Goal: Task Accomplishment & Management: Manage account settings

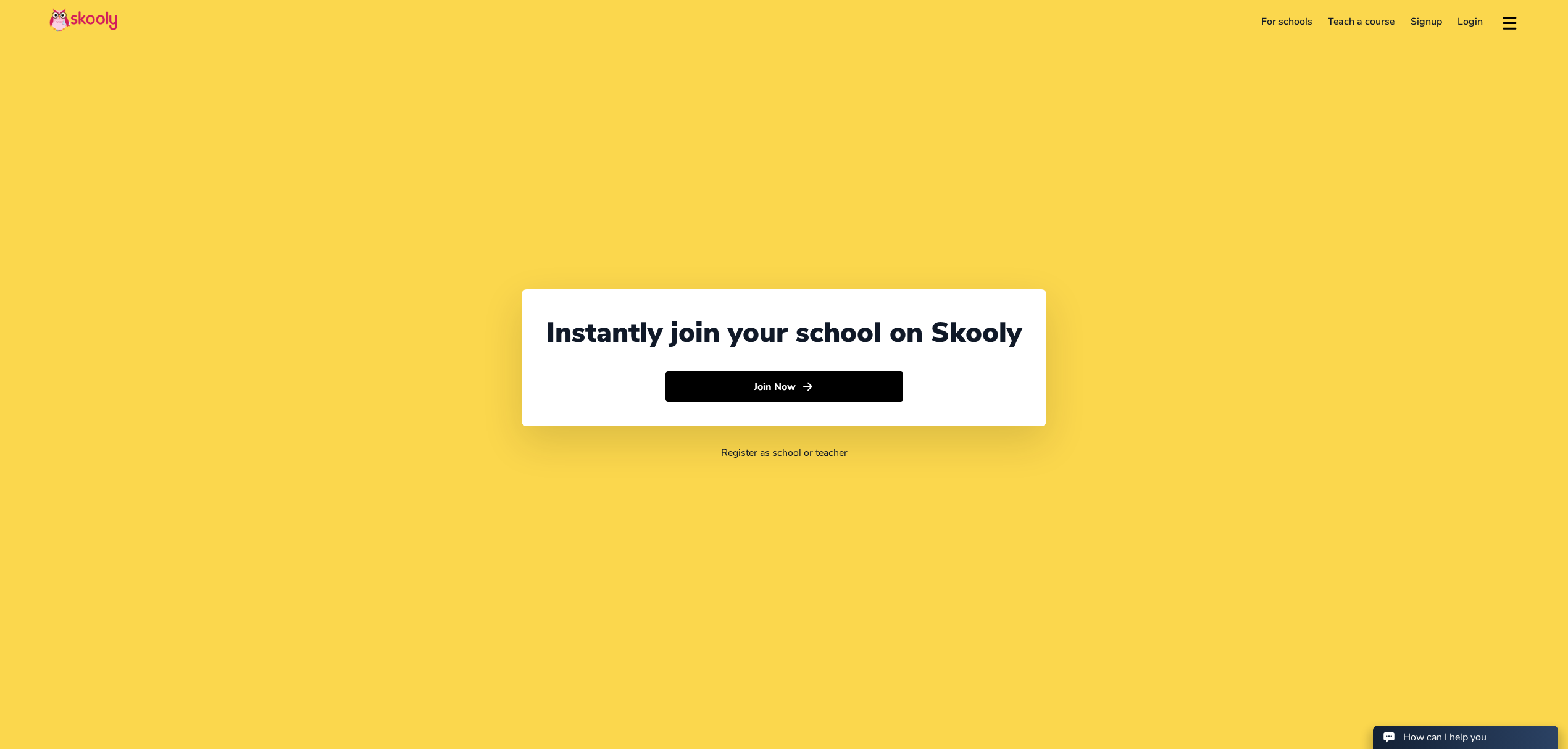
select select "971"
select select "[GEOGRAPHIC_DATA]"
select select "[GEOGRAPHIC_DATA]/[GEOGRAPHIC_DATA]"
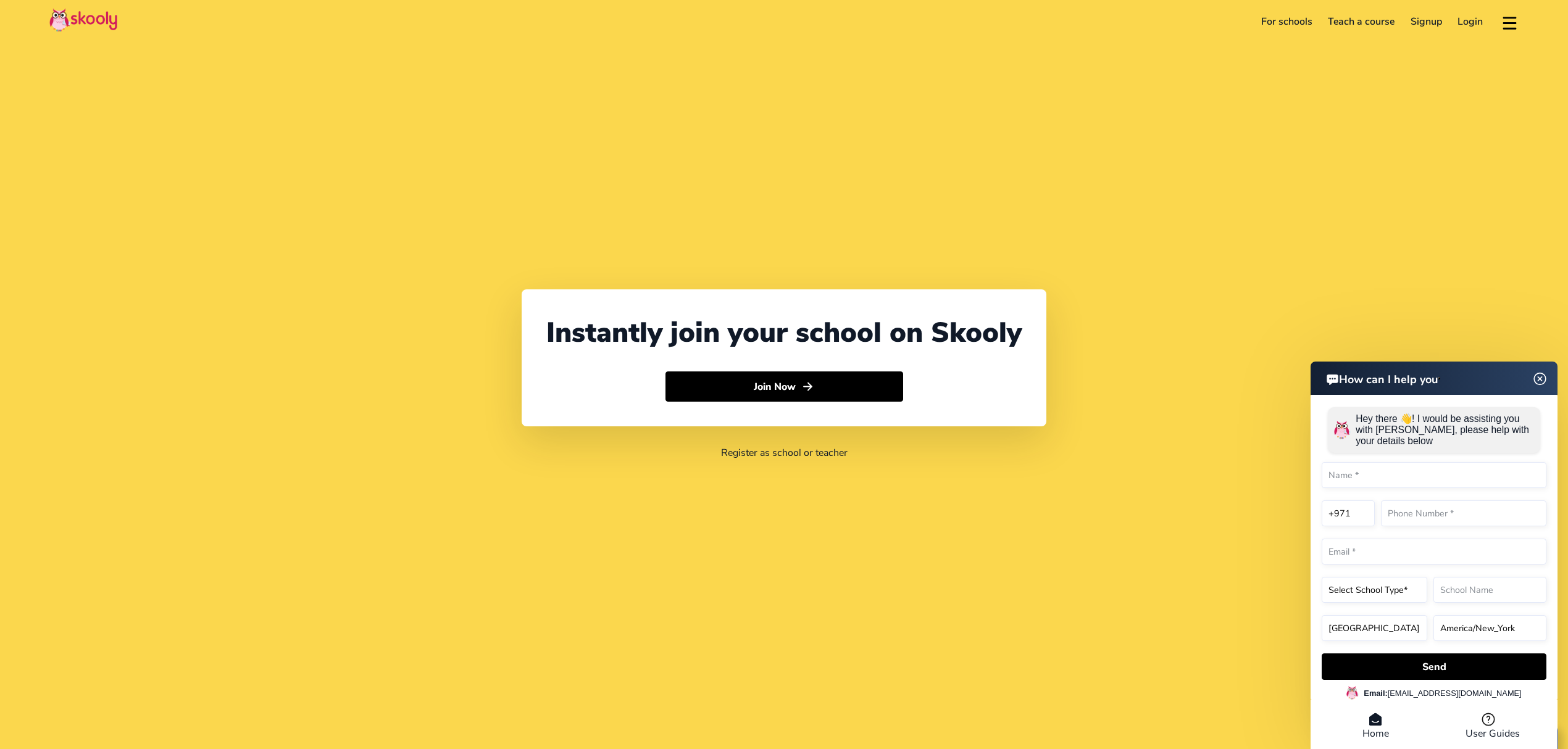
click at [1471, 28] on link "Login" at bounding box center [1470, 21] width 41 height 20
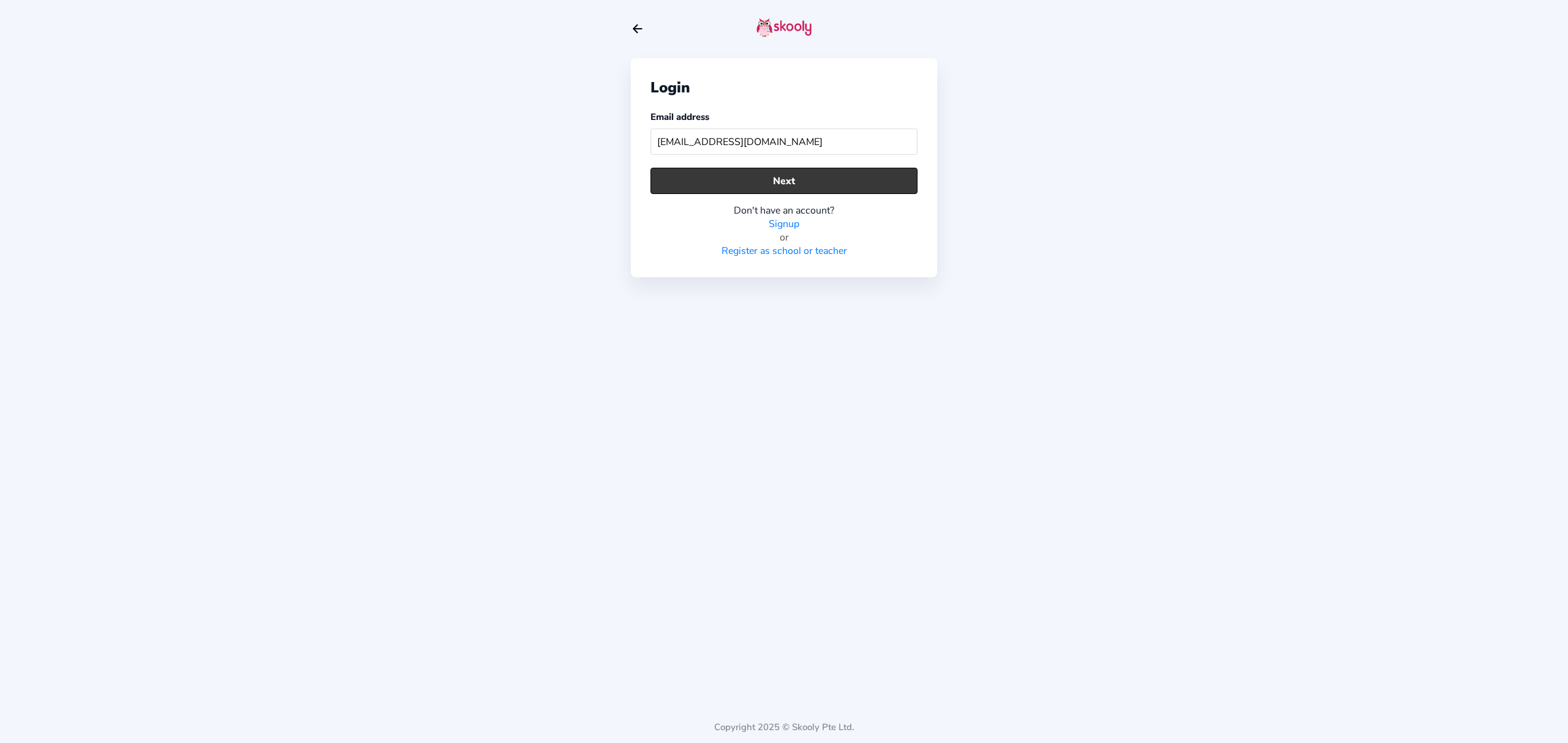
type input "[EMAIL_ADDRESS][DOMAIN_NAME]"
click at [832, 170] on button "Next" at bounding box center [784, 181] width 267 height 26
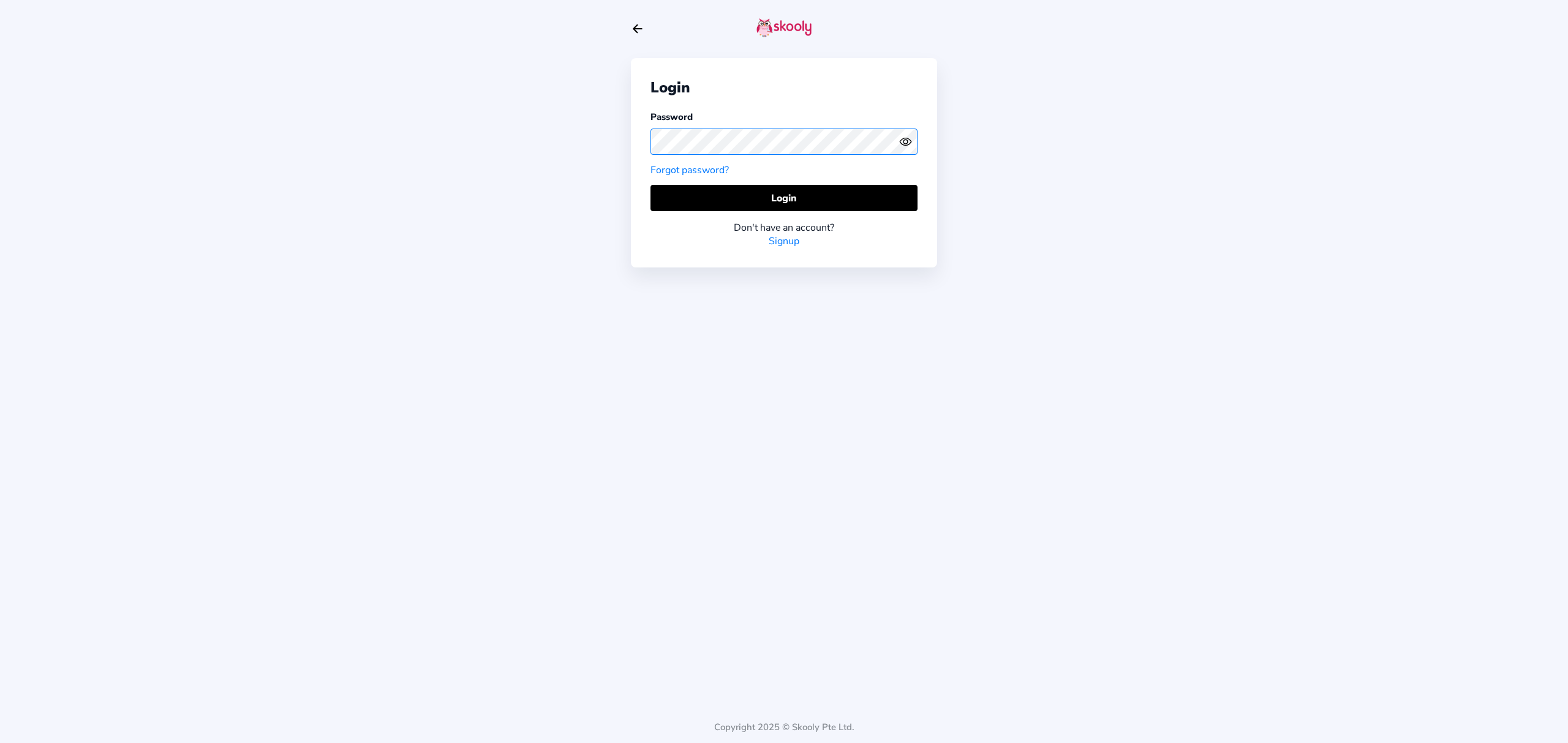
click at [618, 138] on div "Login Password Forgot password? Login Don't have an account? Signup Copyright 2…" at bounding box center [784, 372] width 1568 height 743
click at [900, 136] on icon "Eye" at bounding box center [905, 142] width 13 height 13
click at [688, 199] on button "Login" at bounding box center [784, 198] width 267 height 26
